Goal: Navigation & Orientation: Find specific page/section

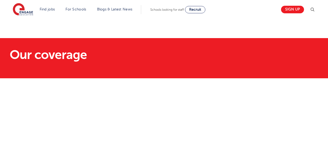
scroll to position [347, 0]
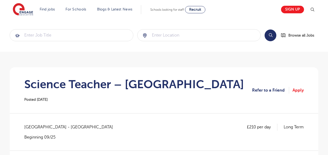
scroll to position [310, 0]
